Goal: Transaction & Acquisition: Subscribe to service/newsletter

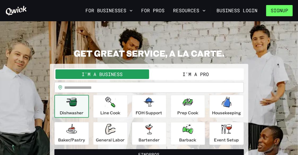
click at [280, 10] on button "Signup" at bounding box center [279, 10] width 27 height 11
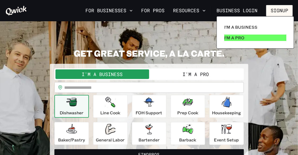
click at [245, 37] on link "I'm a Pro" at bounding box center [255, 37] width 66 height 11
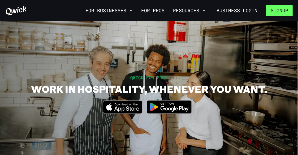
click at [282, 7] on button "Signup" at bounding box center [279, 10] width 27 height 11
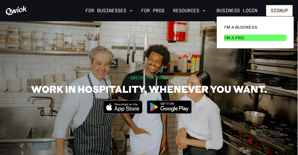
click at [230, 38] on p "I'm a Pro" at bounding box center [234, 37] width 20 height 6
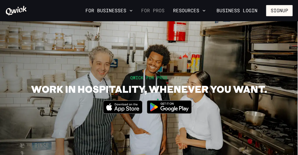
click at [152, 12] on link "For Pros" at bounding box center [153, 10] width 28 height 9
click at [150, 9] on link "For Pros" at bounding box center [153, 10] width 28 height 9
click at [280, 10] on button "Signup" at bounding box center [279, 10] width 27 height 11
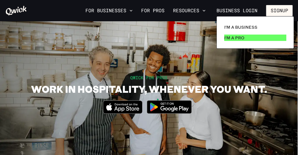
click at [227, 37] on p "I'm a Pro" at bounding box center [234, 37] width 20 height 6
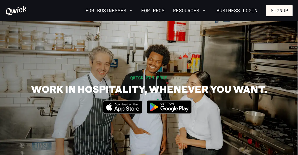
click at [176, 105] on img at bounding box center [169, 107] width 51 height 20
